Goal: Task Accomplishment & Management: Manage account settings

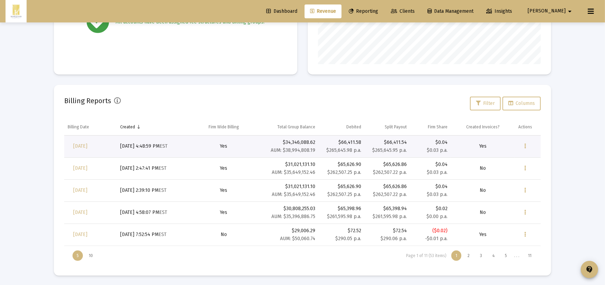
scroll to position [138, 222]
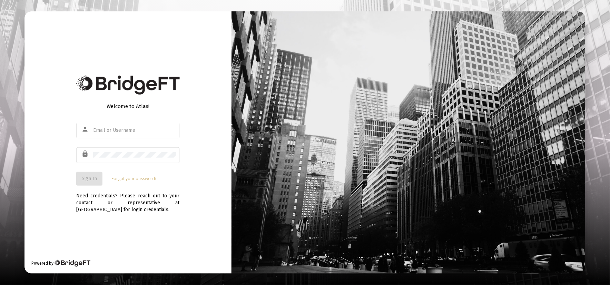
type input "blake@marquamcapital.com"
click at [88, 178] on span "Sign In" at bounding box center [89, 179] width 15 height 6
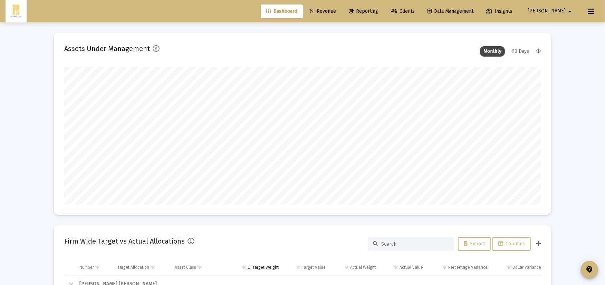
scroll to position [138, 256]
click at [378, 9] on span "Reporting" at bounding box center [363, 11] width 29 height 6
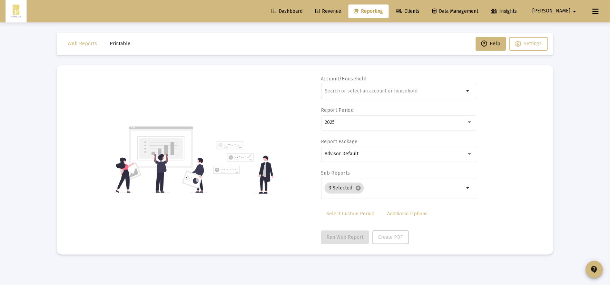
click at [119, 37] on button "Printable" at bounding box center [120, 44] width 32 height 14
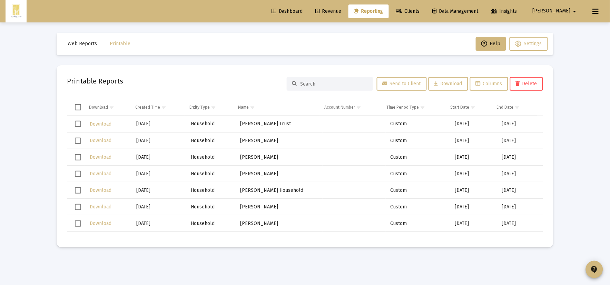
click at [304, 81] on div at bounding box center [330, 84] width 86 height 14
click at [314, 86] on input at bounding box center [334, 84] width 68 height 6
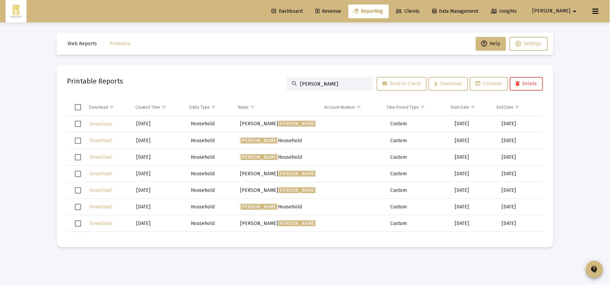
type input "alvarez"
click at [101, 139] on span "Download" at bounding box center [101, 141] width 22 height 6
click at [389, 15] on link "Reporting" at bounding box center [369, 11] width 40 height 14
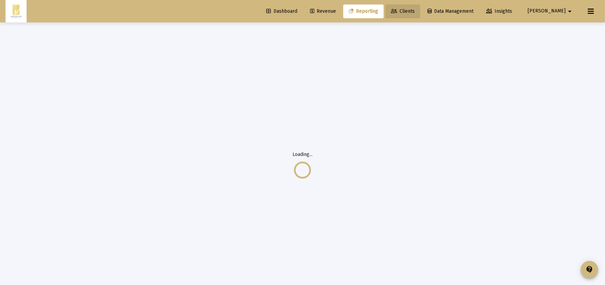
click at [420, 8] on link "Clients" at bounding box center [402, 11] width 35 height 14
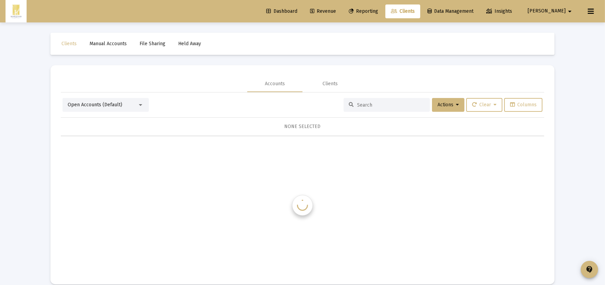
click at [415, 11] on span "Clients" at bounding box center [403, 11] width 24 height 6
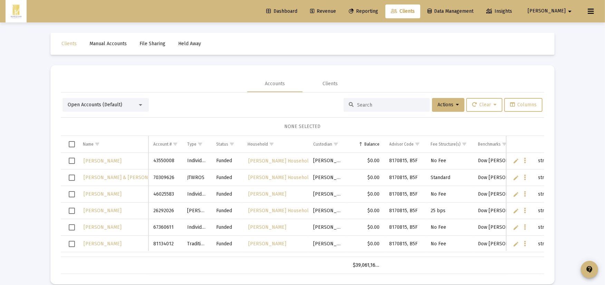
click at [384, 106] on input at bounding box center [391, 105] width 68 height 6
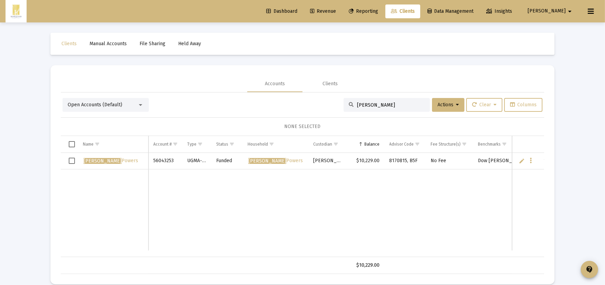
click at [403, 101] on div "dylan" at bounding box center [387, 105] width 86 height 14
drag, startPoint x: 333, startPoint y: 107, endPoint x: 3, endPoint y: 105, distance: 330.4
click at [53, 103] on mat-card "Accounts Clients Open Accounts (Default) dylan Actions Clear Columns NONE SELEC…" at bounding box center [302, 174] width 504 height 219
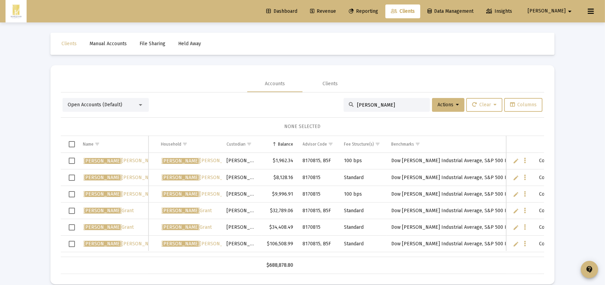
scroll to position [0, 108]
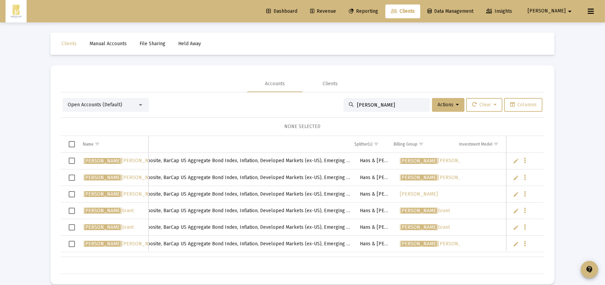
type input "michael"
click at [402, 193] on span "Korkowski" at bounding box center [419, 194] width 38 height 6
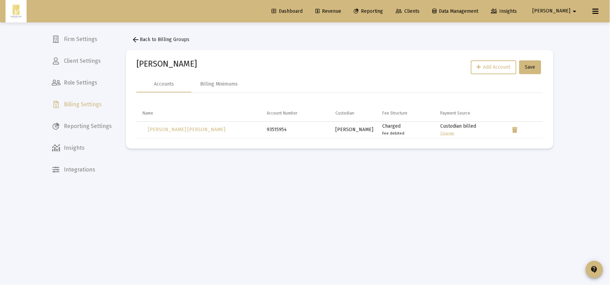
click at [180, 66] on div "Korkowski Add Account Save" at bounding box center [339, 68] width 407 height 16
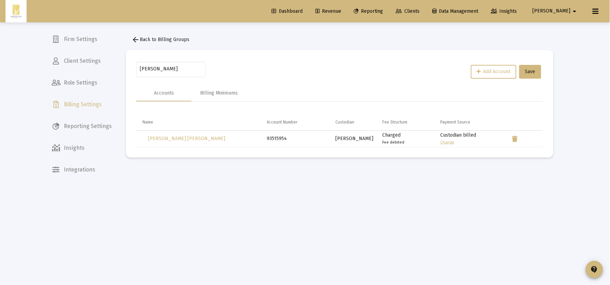
click at [161, 59] on mat-card "Korkowski Add Account Save Accounts Billing Minimums Name Account Number Custod…" at bounding box center [340, 104] width 428 height 108
click at [160, 70] on input "Korkowski" at bounding box center [171, 69] width 62 height 6
click at [164, 72] on div "Korkowski" at bounding box center [171, 68] width 62 height 17
type input "Michael Korkowski"
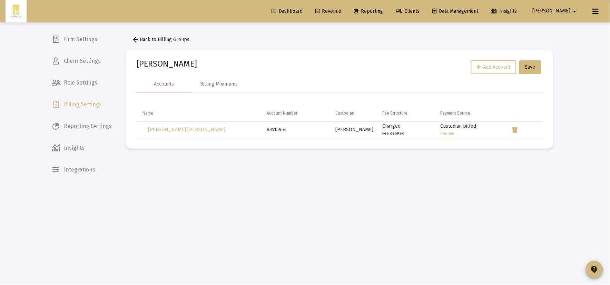
click at [230, 40] on div "arrow_back Back to Billing Groups Michael Korkowski Add Account Save Accounts B…" at bounding box center [340, 90] width 448 height 137
click at [164, 41] on span "arrow_back Back to Billing Groups" at bounding box center [161, 40] width 58 height 6
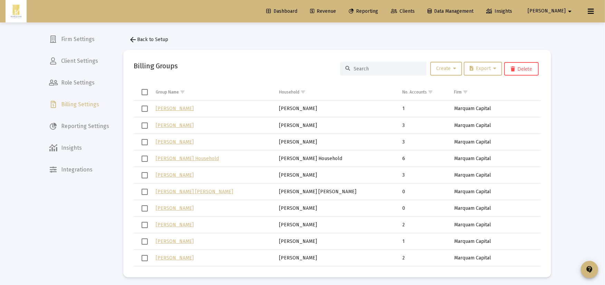
click at [403, 64] on div at bounding box center [383, 69] width 86 height 14
click at [399, 69] on input at bounding box center [388, 69] width 68 height 6
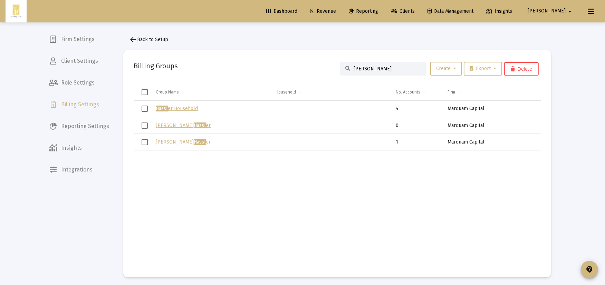
type input "hassler"
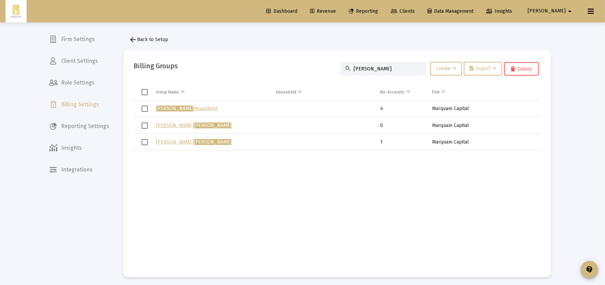
click at [187, 108] on link "Hassler Household" at bounding box center [187, 109] width 62 height 6
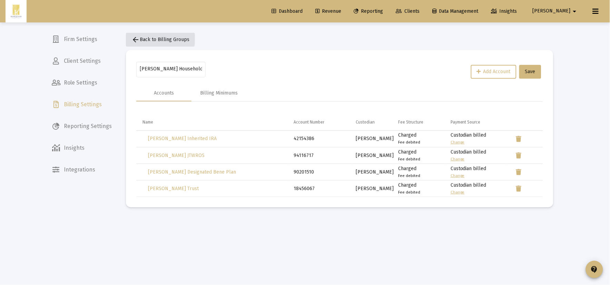
click at [137, 37] on mat-icon "arrow_back" at bounding box center [136, 40] width 8 height 8
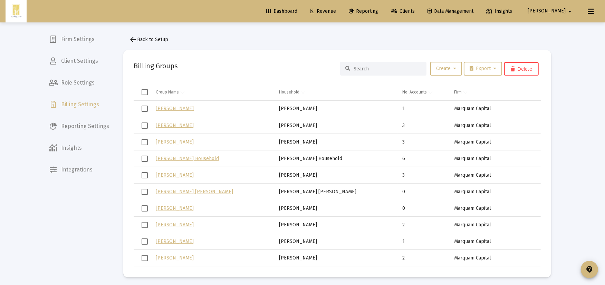
click at [402, 71] on div at bounding box center [383, 69] width 86 height 14
click at [399, 66] on input at bounding box center [388, 69] width 68 height 6
click at [415, 13] on span "Clients" at bounding box center [403, 11] width 24 height 6
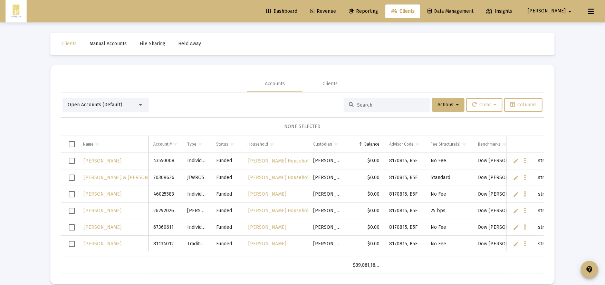
drag, startPoint x: 351, startPoint y: 105, endPoint x: 358, endPoint y: 105, distance: 7.6
click at [357, 105] on div at bounding box center [387, 105] width 86 height 14
click at [368, 105] on input at bounding box center [391, 105] width 68 height 6
type input "hassler"
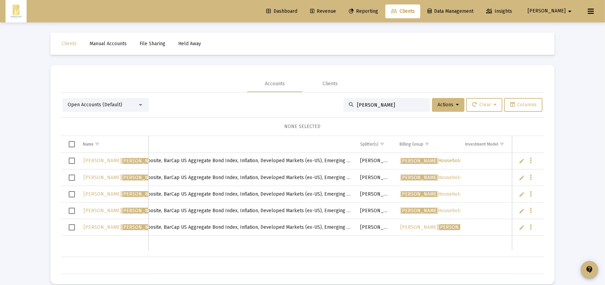
click at [426, 162] on span "Hassler Household" at bounding box center [431, 161] width 62 height 6
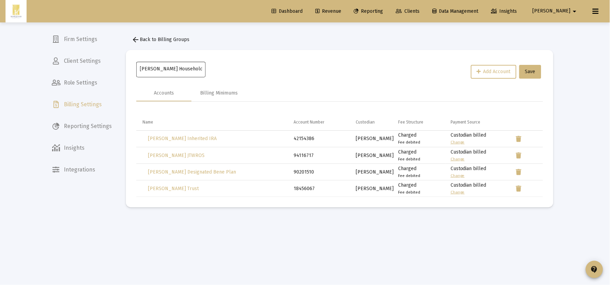
click at [177, 70] on input "Hassler Household" at bounding box center [171, 69] width 62 height 6
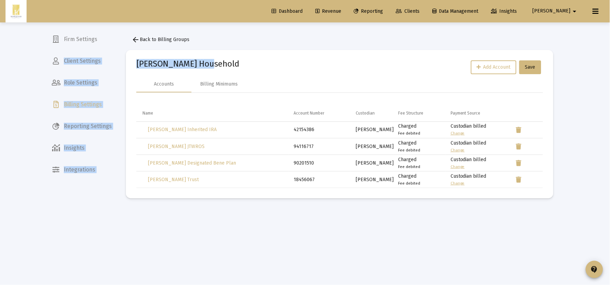
drag, startPoint x: 189, startPoint y: 70, endPoint x: 52, endPoint y: 68, distance: 137.4
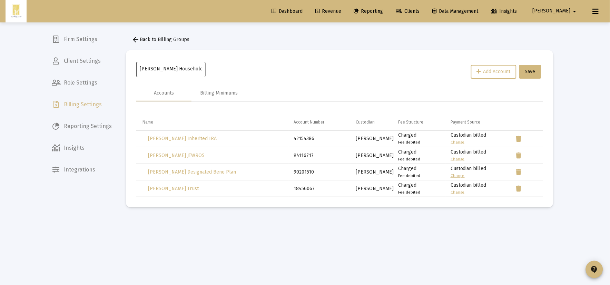
click at [170, 62] on div "Hassler Household" at bounding box center [171, 68] width 62 height 17
click at [171, 67] on input "Hassler Household" at bounding box center [171, 69] width 62 height 6
type input "Johnathan Hassler"
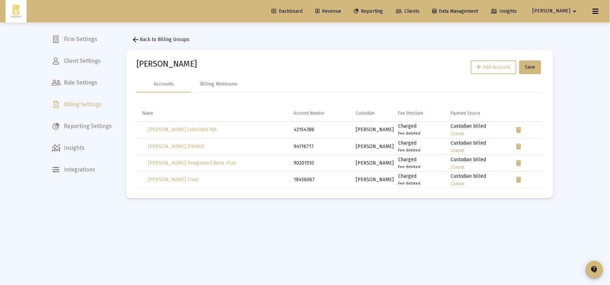
click at [136, 43] on mat-icon "arrow_back" at bounding box center [136, 40] width 8 height 8
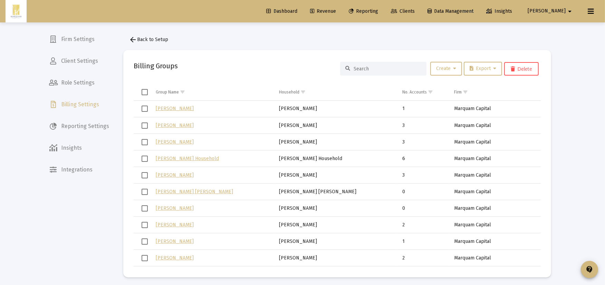
click at [392, 75] on div at bounding box center [383, 69] width 86 height 14
click at [385, 67] on input at bounding box center [388, 69] width 68 height 6
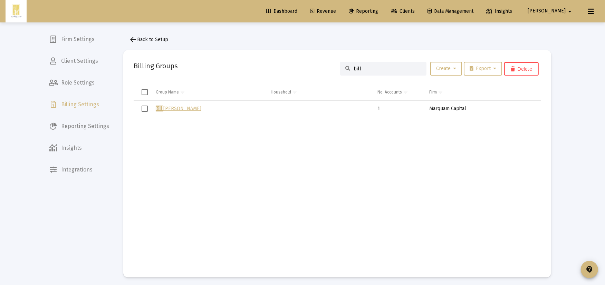
type input "bill"
click at [167, 110] on link "Bill Hanna" at bounding box center [179, 109] width 46 height 6
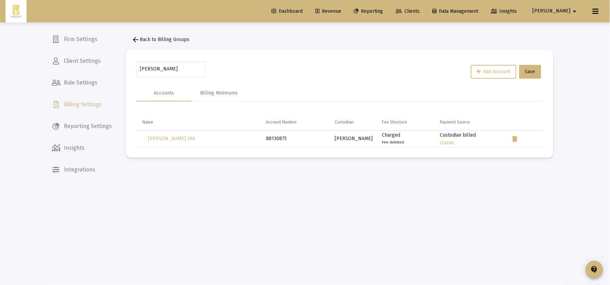
click at [171, 61] on div "Bill Hanna" at bounding box center [171, 68] width 62 height 17
click at [170, 67] on input "Bill Hanna" at bounding box center [171, 69] width 62 height 6
type input "William Hanna"
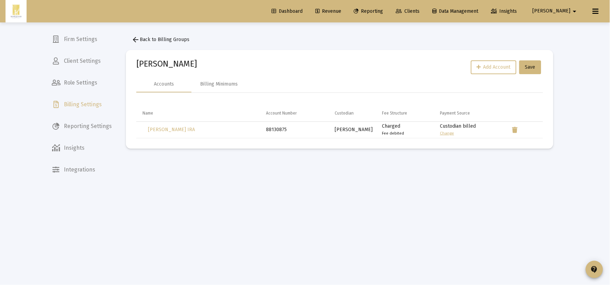
click at [137, 46] on button "arrow_back Back to Billing Groups" at bounding box center [160, 40] width 69 height 14
